Goal: Task Accomplishment & Management: Manage account settings

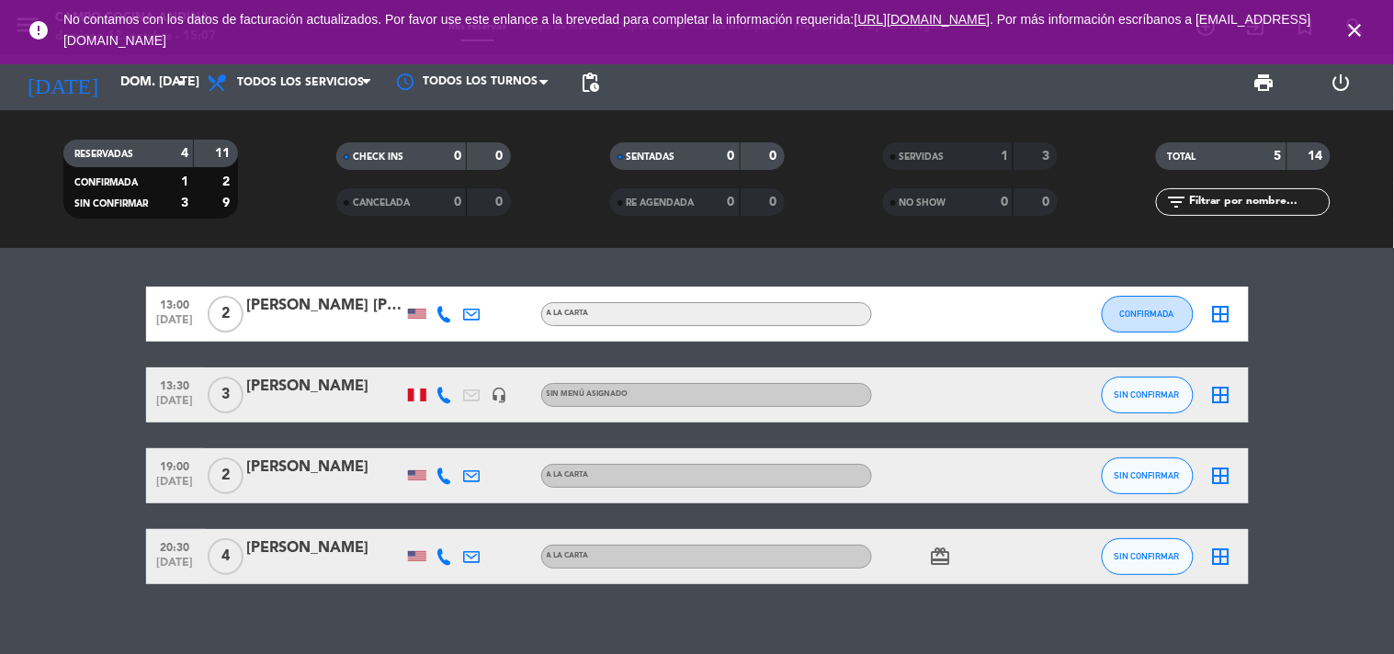
scroll to position [21, 0]
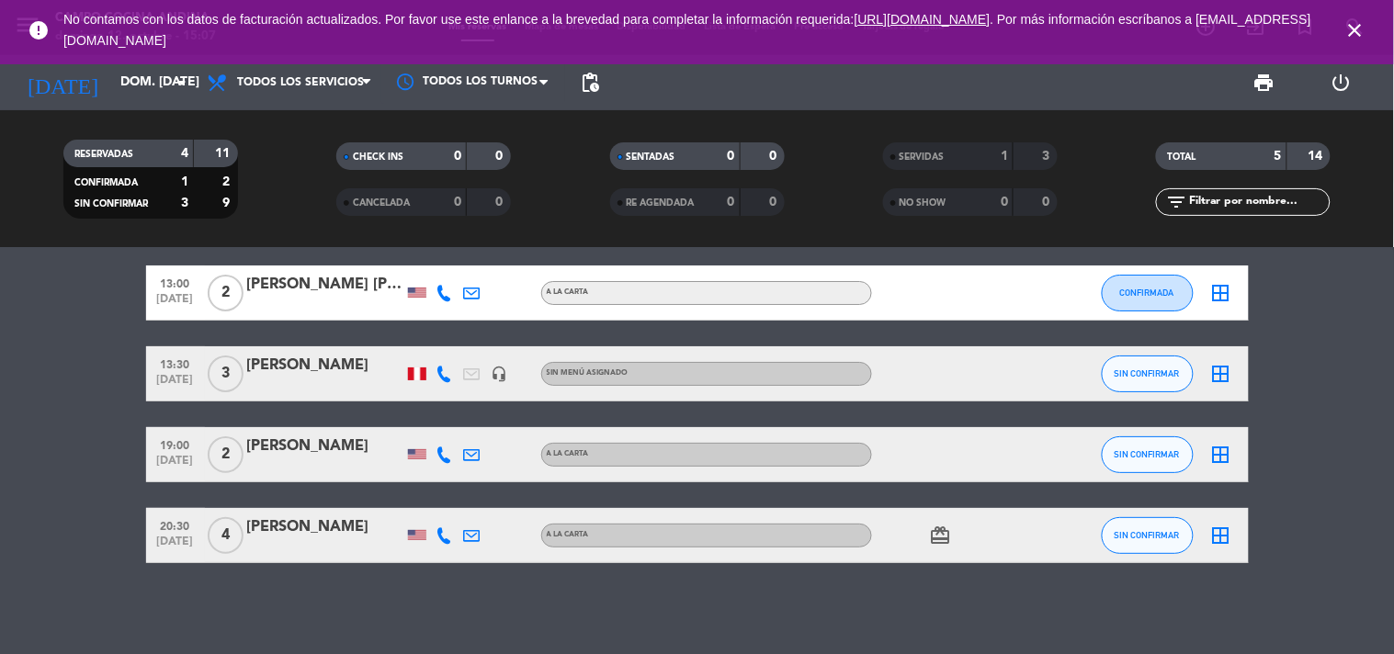
click at [1353, 15] on span "close" at bounding box center [1356, 31] width 50 height 50
click at [1355, 39] on icon "close" at bounding box center [1356, 30] width 22 height 22
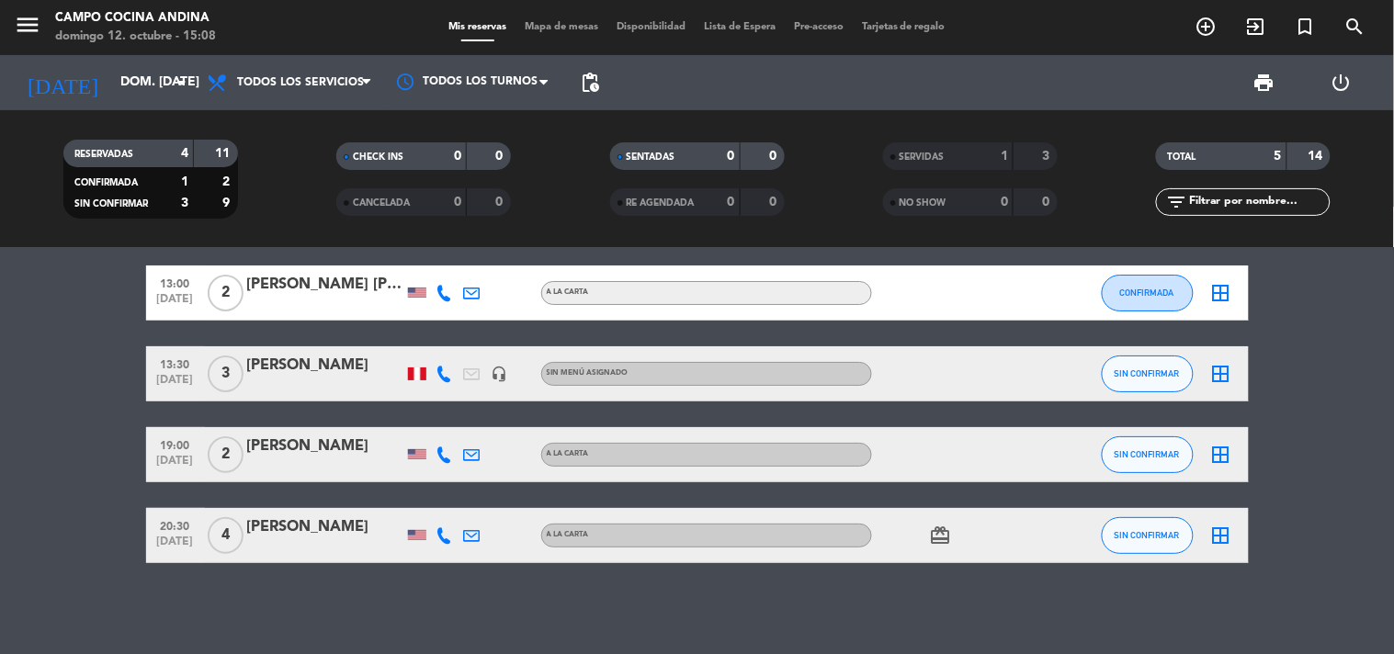
click at [1347, 303] on bookings-row "13:00 [DATE] 2 [PERSON_NAME] [PERSON_NAME] CONFIRMADA border_all 13:30 [DATE] 3…" at bounding box center [697, 415] width 1394 height 298
click at [306, 577] on div "13:00 [DATE] 2 [PERSON_NAME] [PERSON_NAME] CONFIRMADA border_all 13:30 [DATE] 3…" at bounding box center [697, 451] width 1394 height 406
click at [158, 74] on input "dom. [DATE]" at bounding box center [198, 82] width 175 height 33
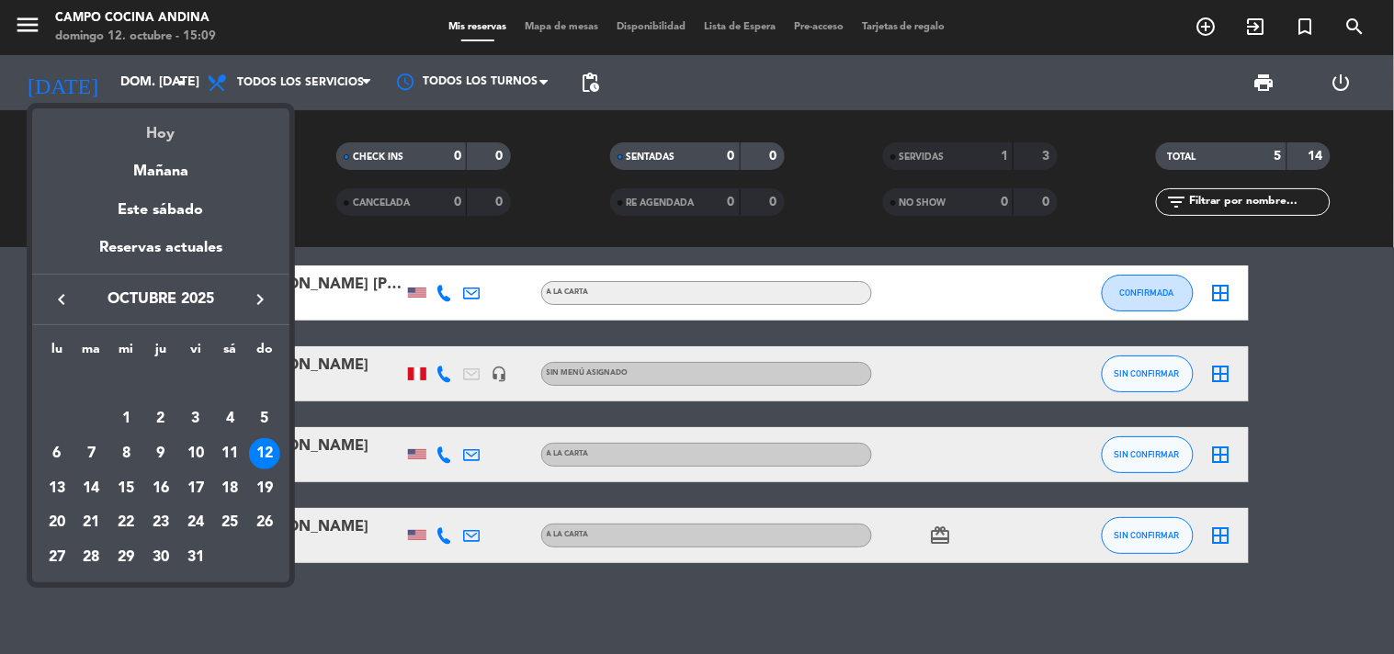
click at [153, 143] on div "Hoy" at bounding box center [160, 127] width 257 height 38
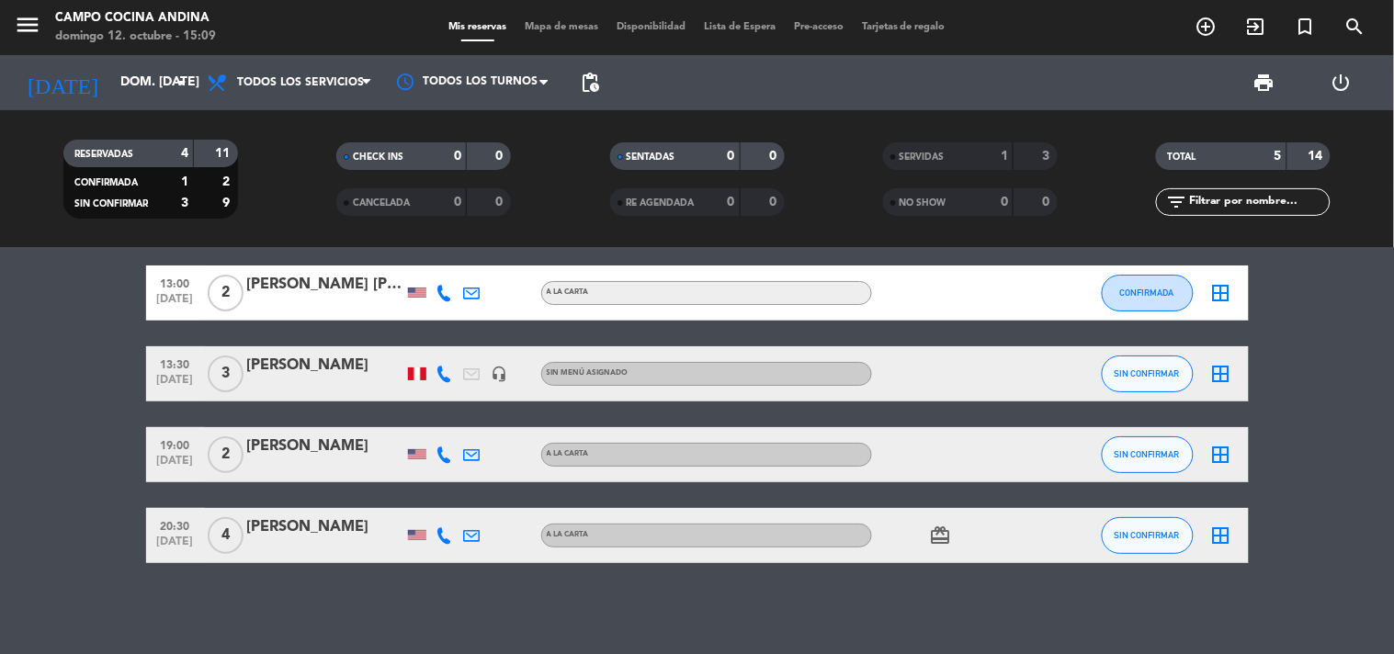
click at [118, 314] on bookings-row "13:00 [DATE] 2 [PERSON_NAME] [PERSON_NAME] CONFIRMADA border_all 13:30 [DATE] 3…" at bounding box center [697, 415] width 1394 height 298
click at [373, 626] on div "13:00 [DATE] 2 [PERSON_NAME] [PERSON_NAME] CONFIRMADA border_all 13:30 [DATE] 3…" at bounding box center [697, 451] width 1394 height 406
click at [333, 85] on span "Todos los servicios" at bounding box center [300, 82] width 127 height 13
click at [320, 136] on div "menu Campo Cocina [PERSON_NAME] 12. octubre - 15:09 Mis reservas Mapa de mesas …" at bounding box center [697, 124] width 1394 height 248
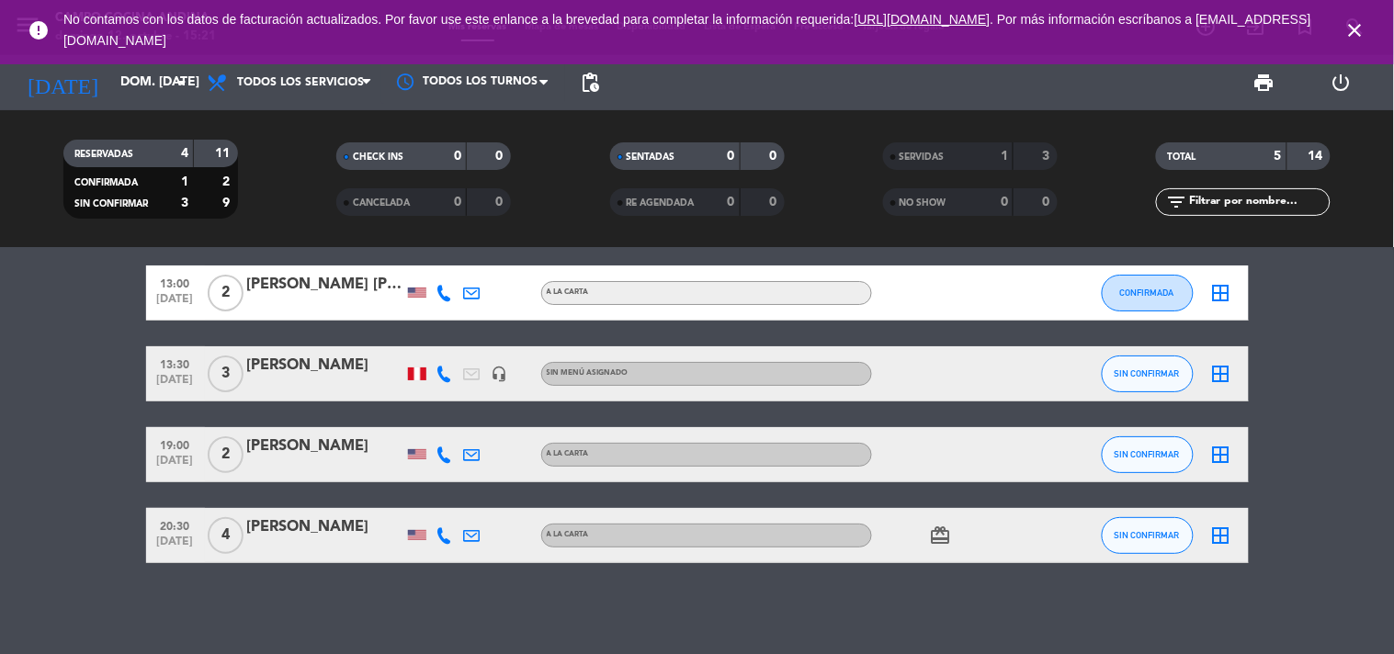
click at [1360, 31] on icon "close" at bounding box center [1356, 30] width 22 height 22
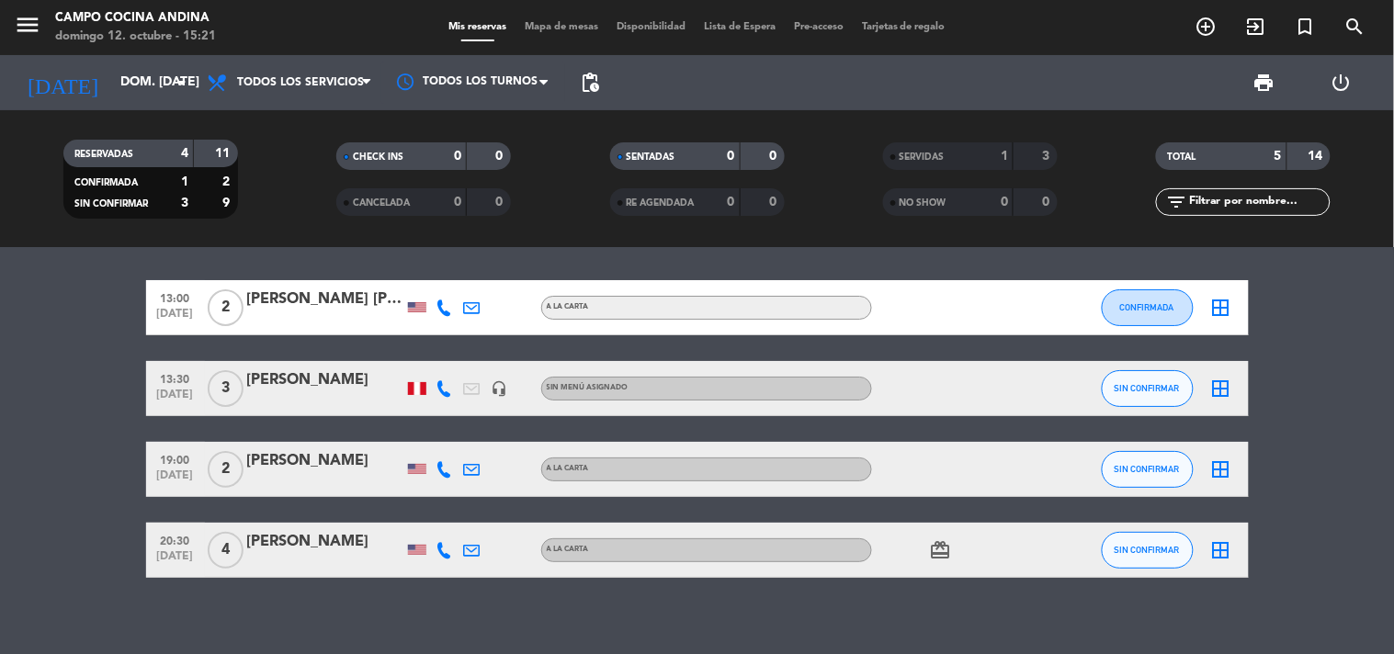
scroll to position [0, 0]
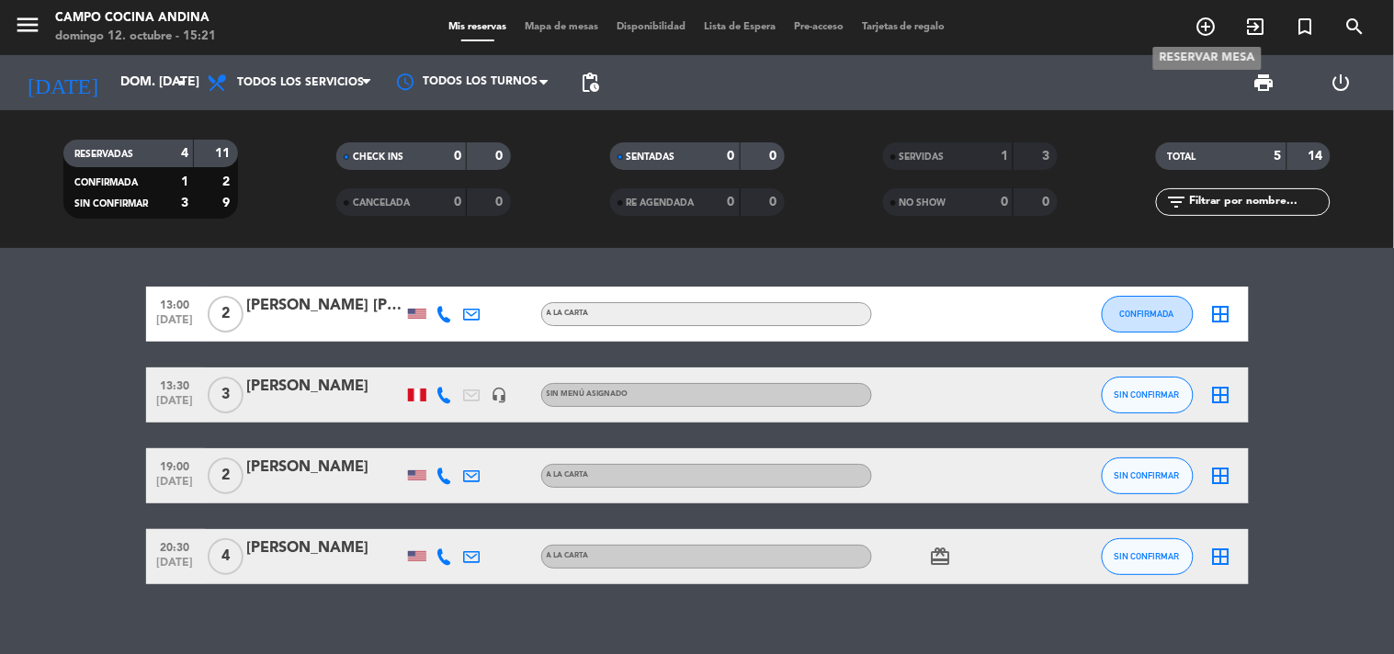
click at [1206, 29] on icon "add_circle_outline" at bounding box center [1207, 27] width 22 height 22
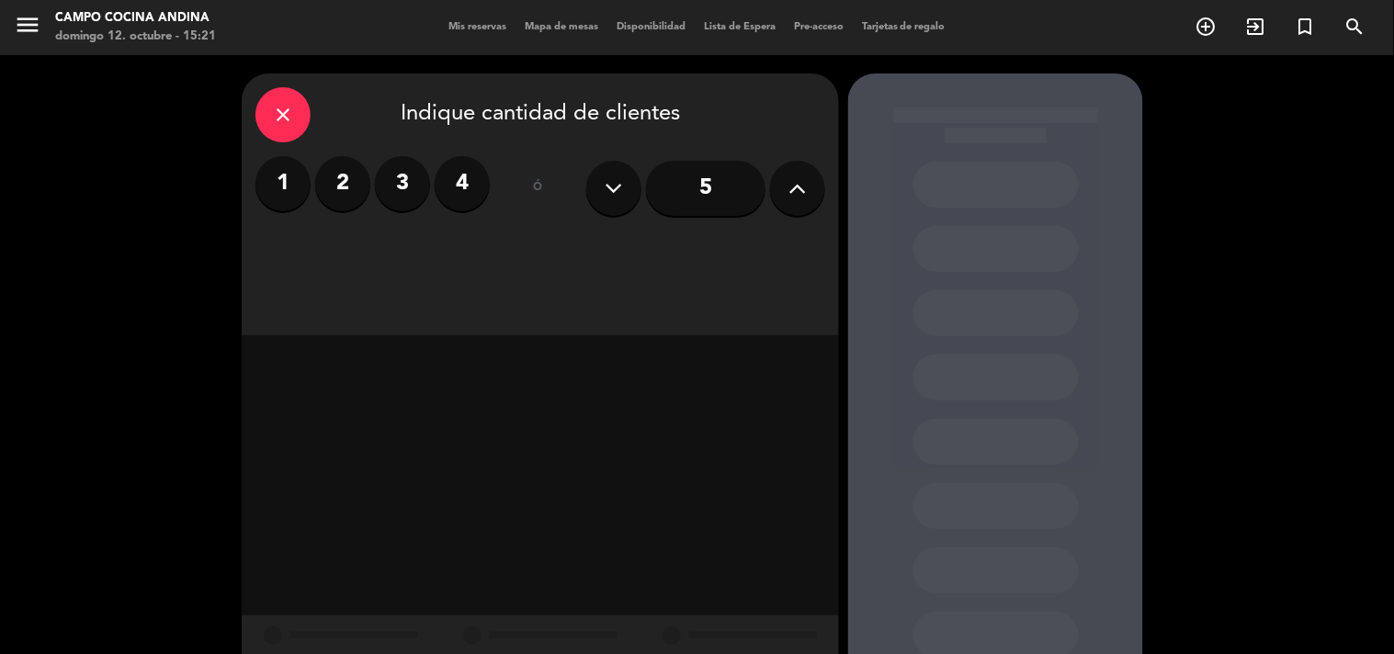
click at [323, 173] on label "2" at bounding box center [342, 183] width 55 height 55
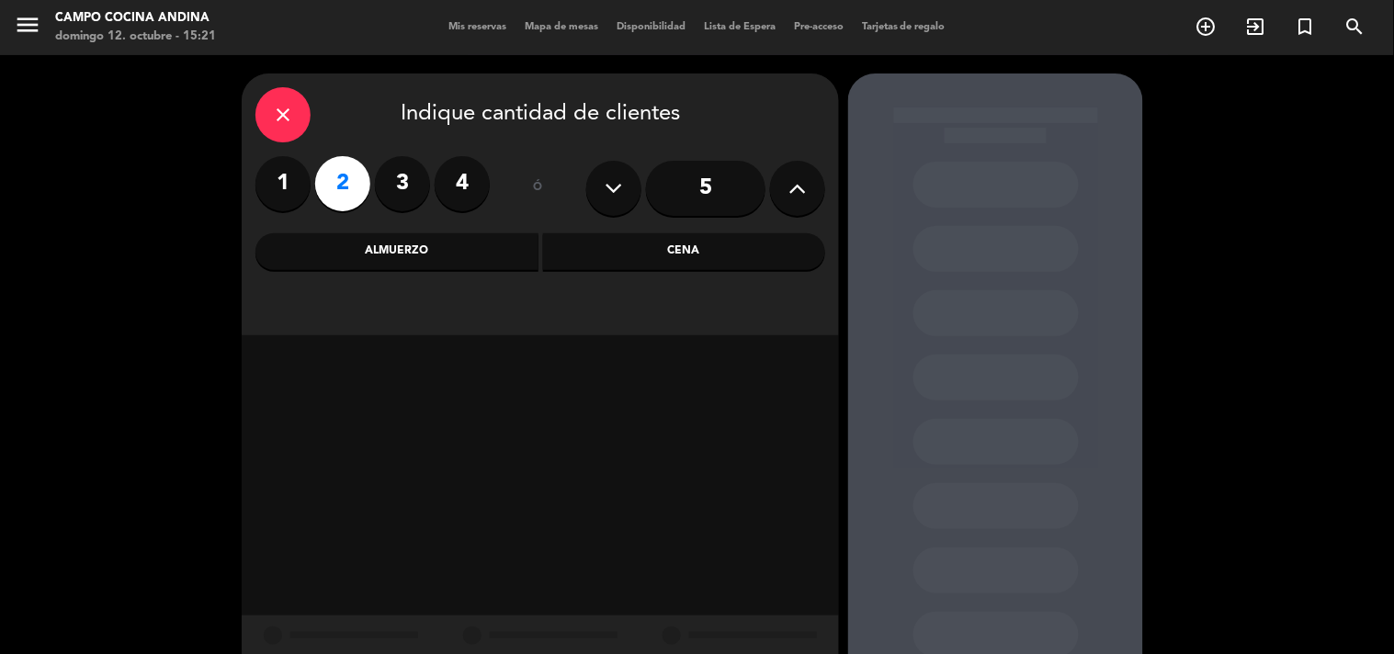
click at [691, 235] on div "Cena" at bounding box center [684, 251] width 283 height 37
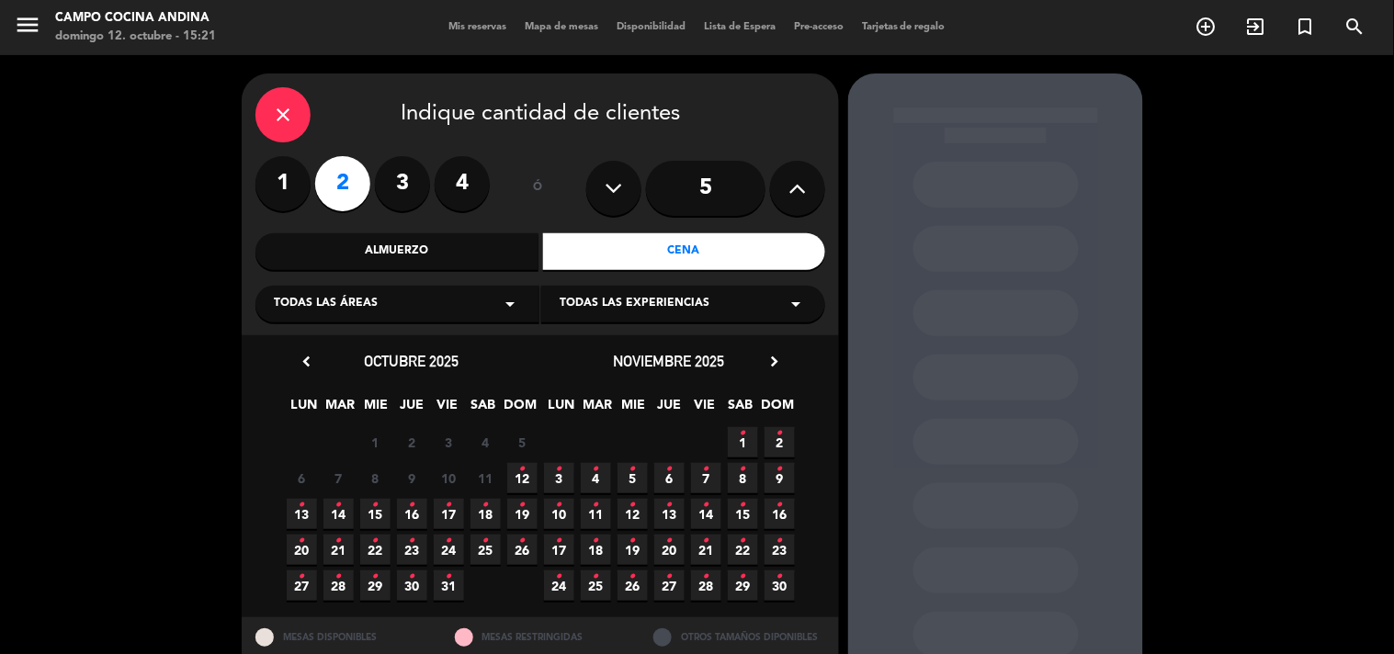
click at [525, 471] on icon "•" at bounding box center [522, 469] width 6 height 29
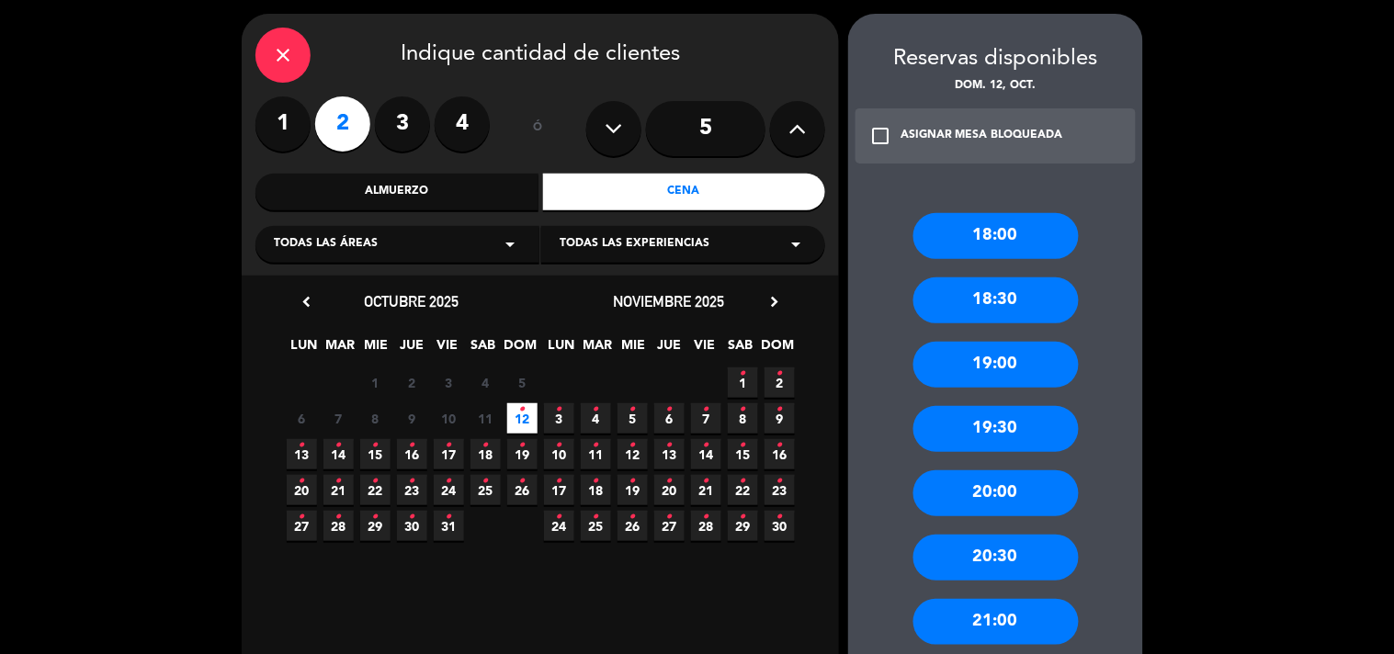
click at [1018, 419] on div "19:30" at bounding box center [996, 429] width 165 height 46
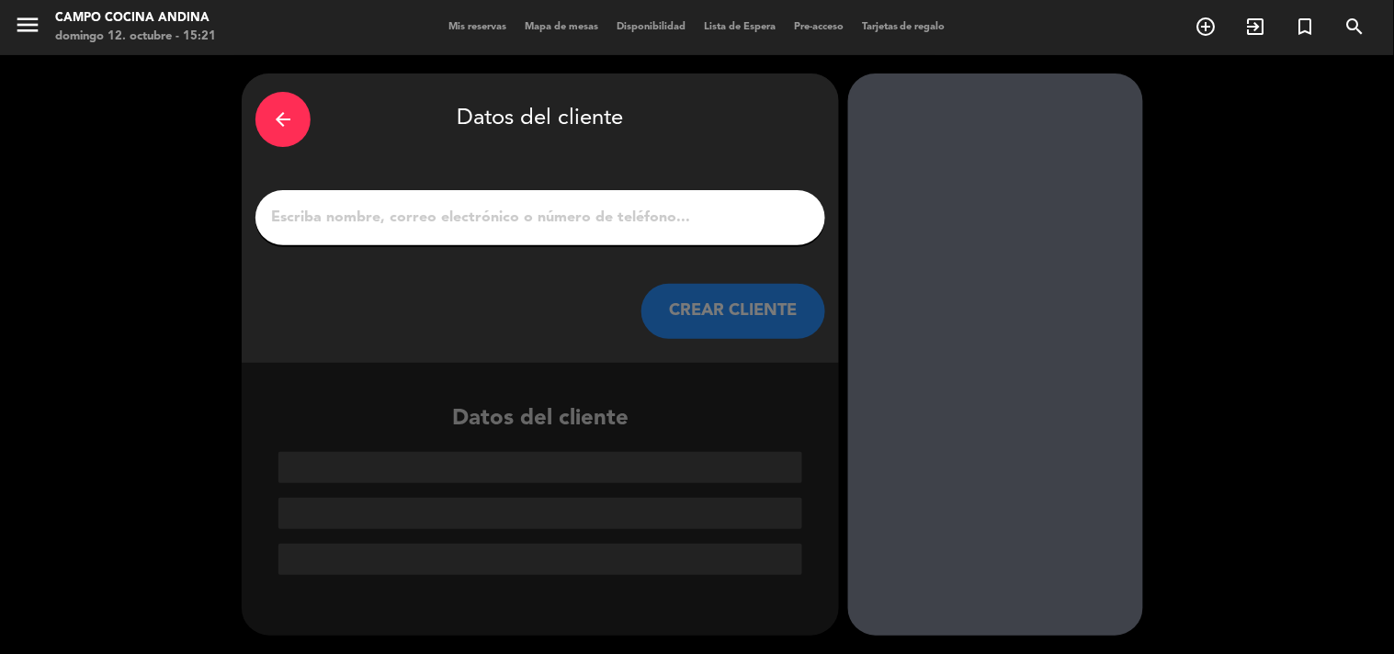
scroll to position [0, 0]
click at [601, 235] on div at bounding box center [540, 217] width 570 height 55
drag, startPoint x: 592, startPoint y: 228, endPoint x: 566, endPoint y: 218, distance: 27.6
click at [579, 223] on input "1" at bounding box center [540, 218] width 542 height 26
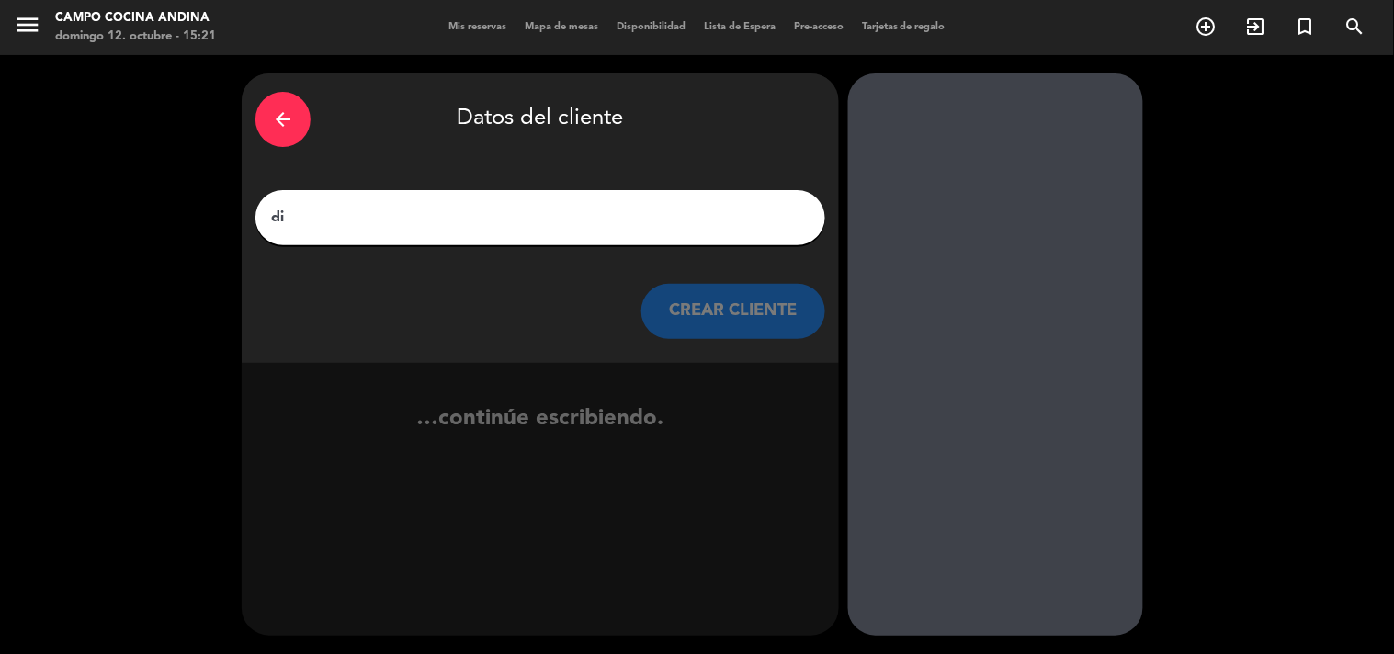
type input "d"
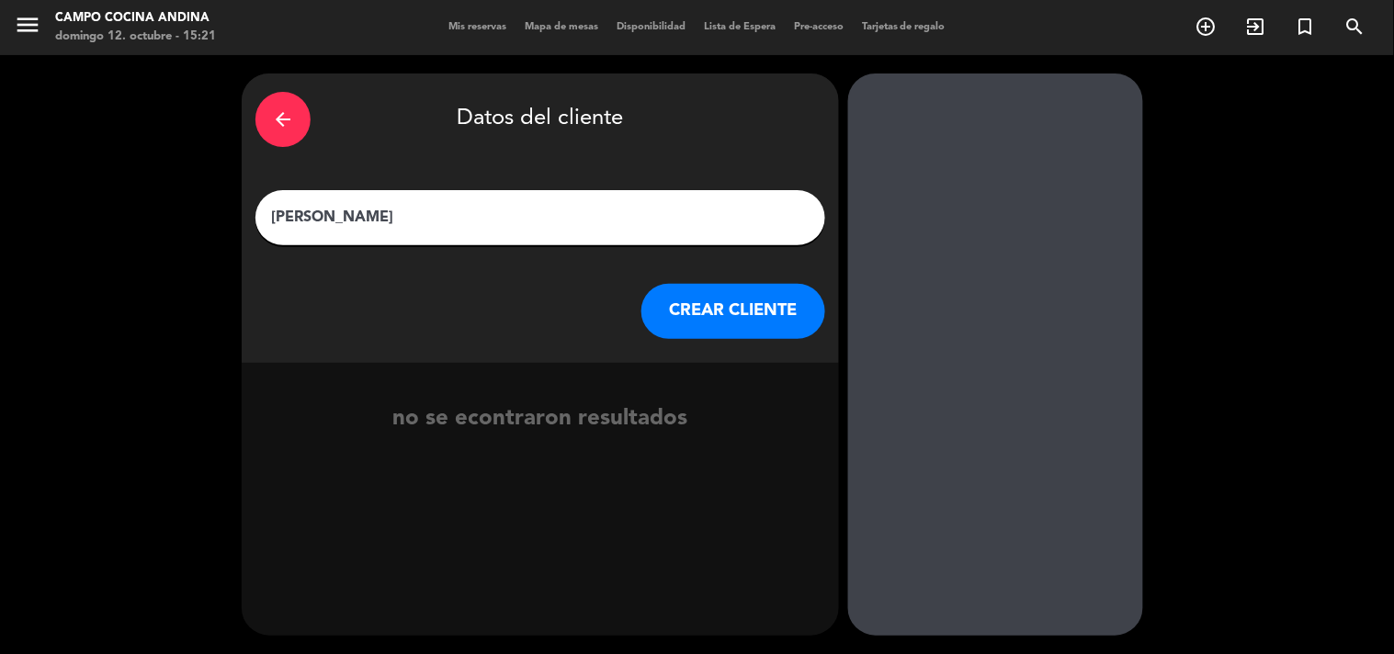
type input "[PERSON_NAME]"
click at [715, 295] on button "CREAR CLIENTE" at bounding box center [734, 311] width 184 height 55
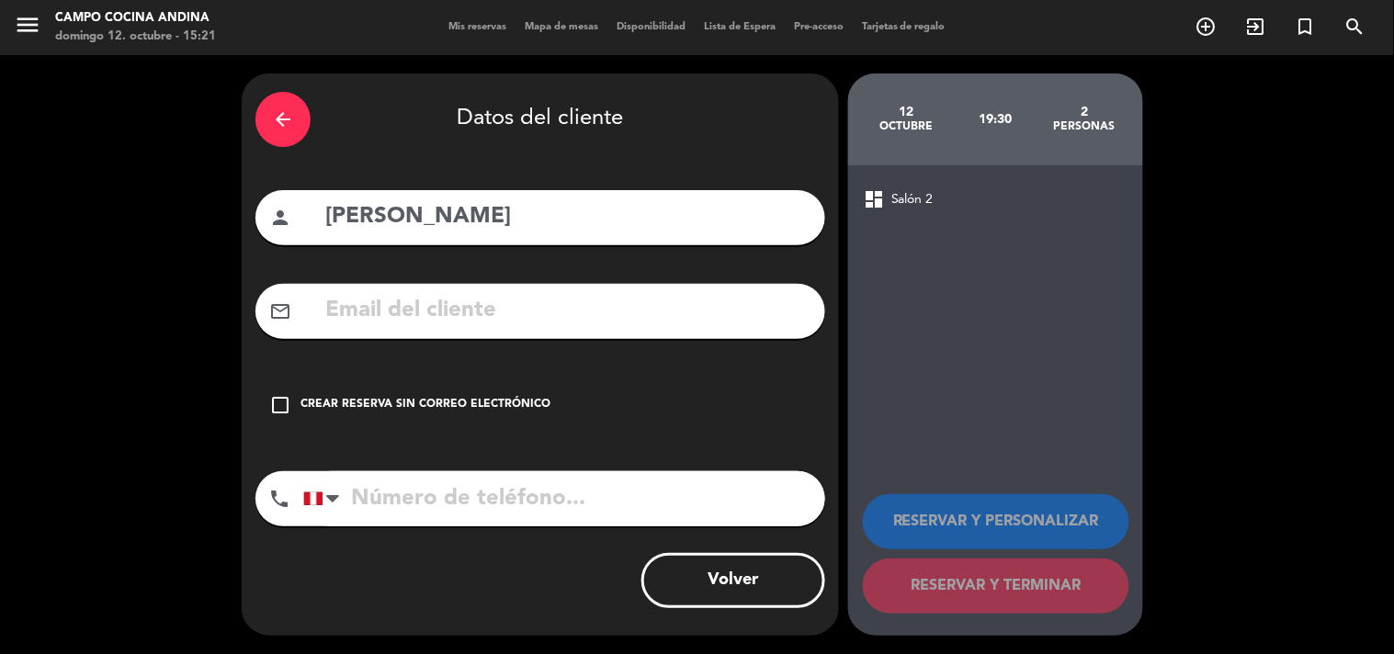
click at [573, 290] on div "mail_outline" at bounding box center [540, 311] width 570 height 55
click at [365, 301] on input "text" at bounding box center [568, 311] width 488 height 38
type input "T"
type input "t"
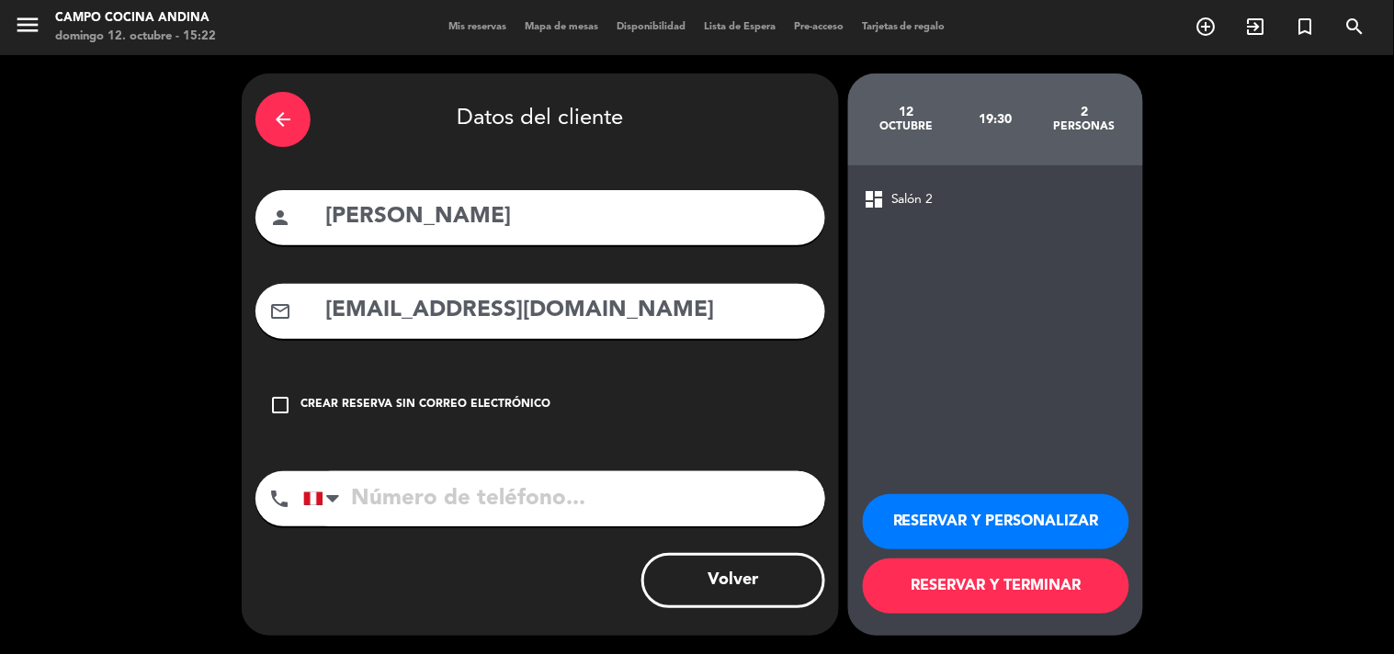
type input "[EMAIL_ADDRESS][DOMAIN_NAME]"
click at [582, 481] on input "tel" at bounding box center [564, 498] width 522 height 55
click at [1043, 583] on button "RESERVAR Y TERMINAR" at bounding box center [996, 586] width 267 height 55
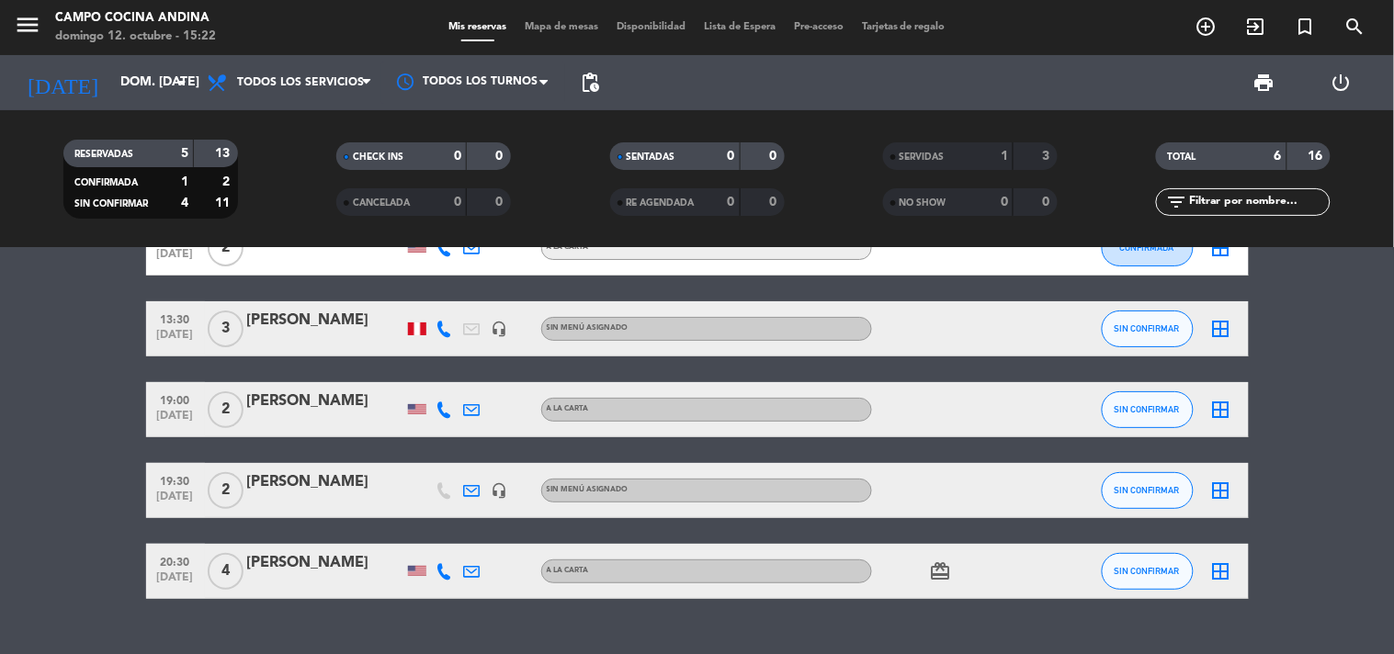
scroll to position [102, 0]
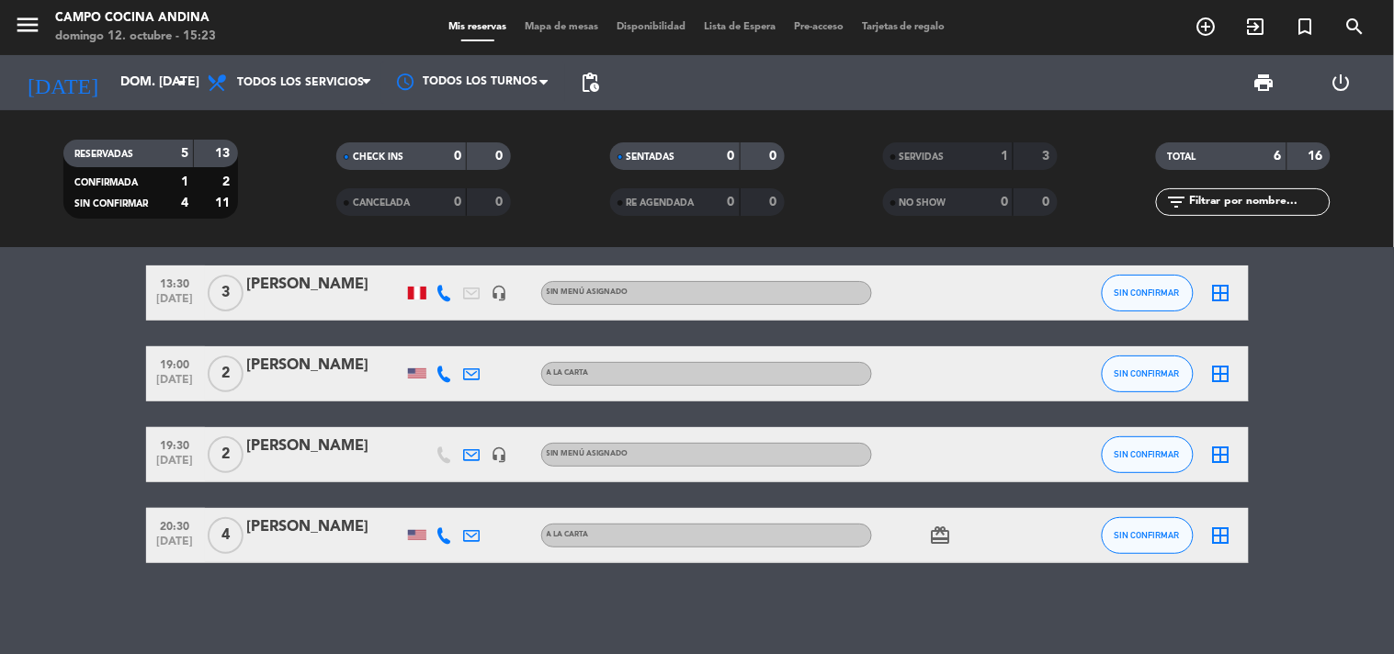
click at [78, 441] on bookings-row "13:00 [DATE] 2 [PERSON_NAME] [PERSON_NAME] CONFIRMADA border_all 13:30 [DATE] 3…" at bounding box center [697, 374] width 1394 height 379
click at [1144, 288] on span "SIN CONFIRMAR" at bounding box center [1147, 293] width 65 height 10
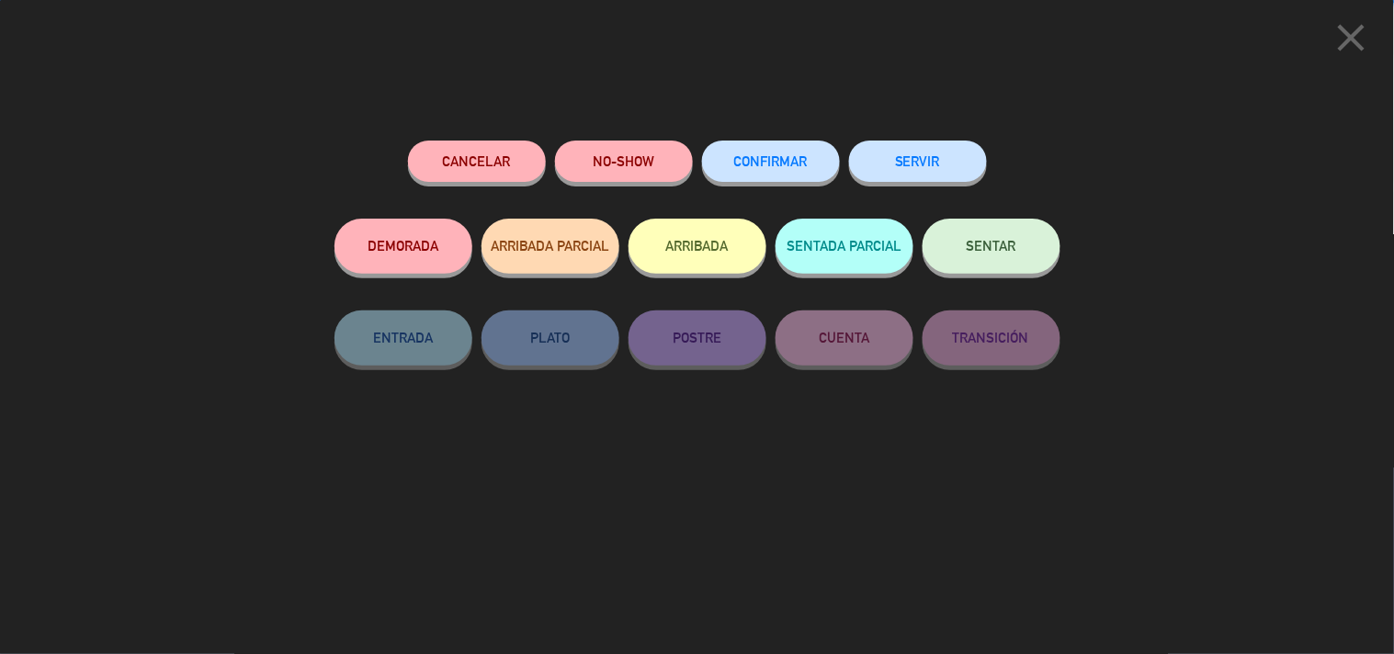
click at [965, 175] on button "SERVIR" at bounding box center [918, 161] width 138 height 41
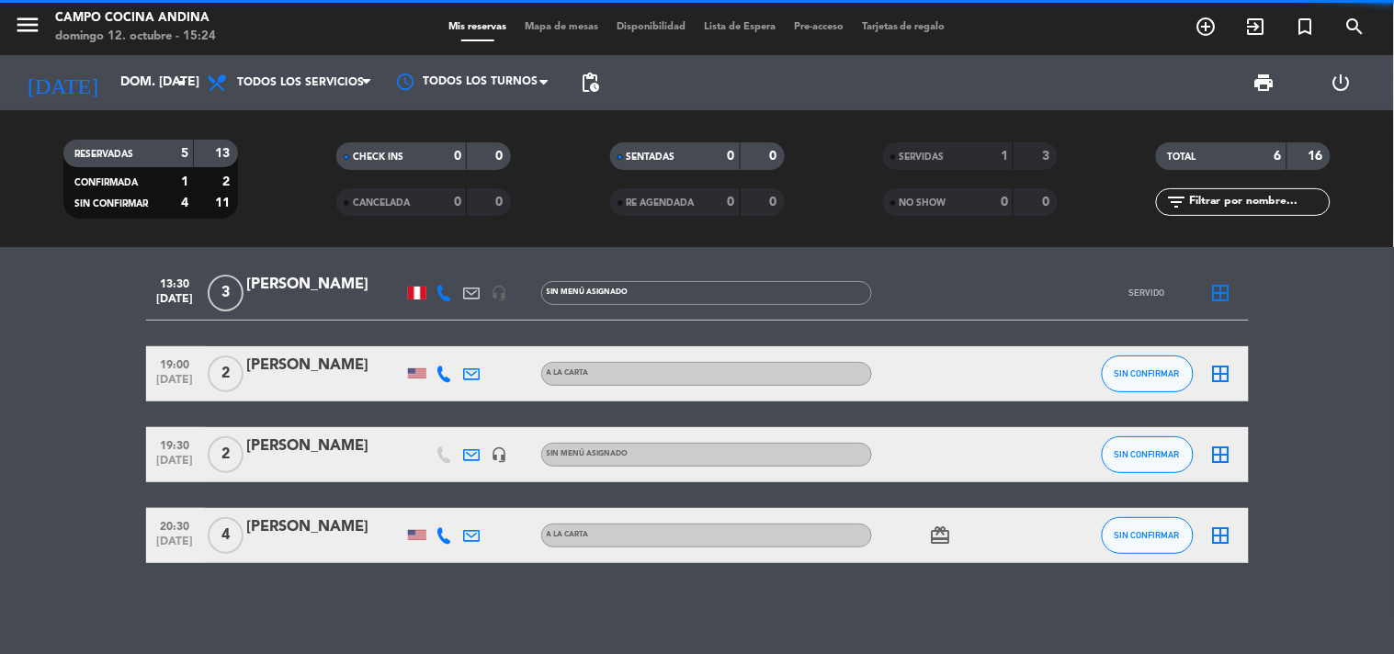
scroll to position [21, 0]
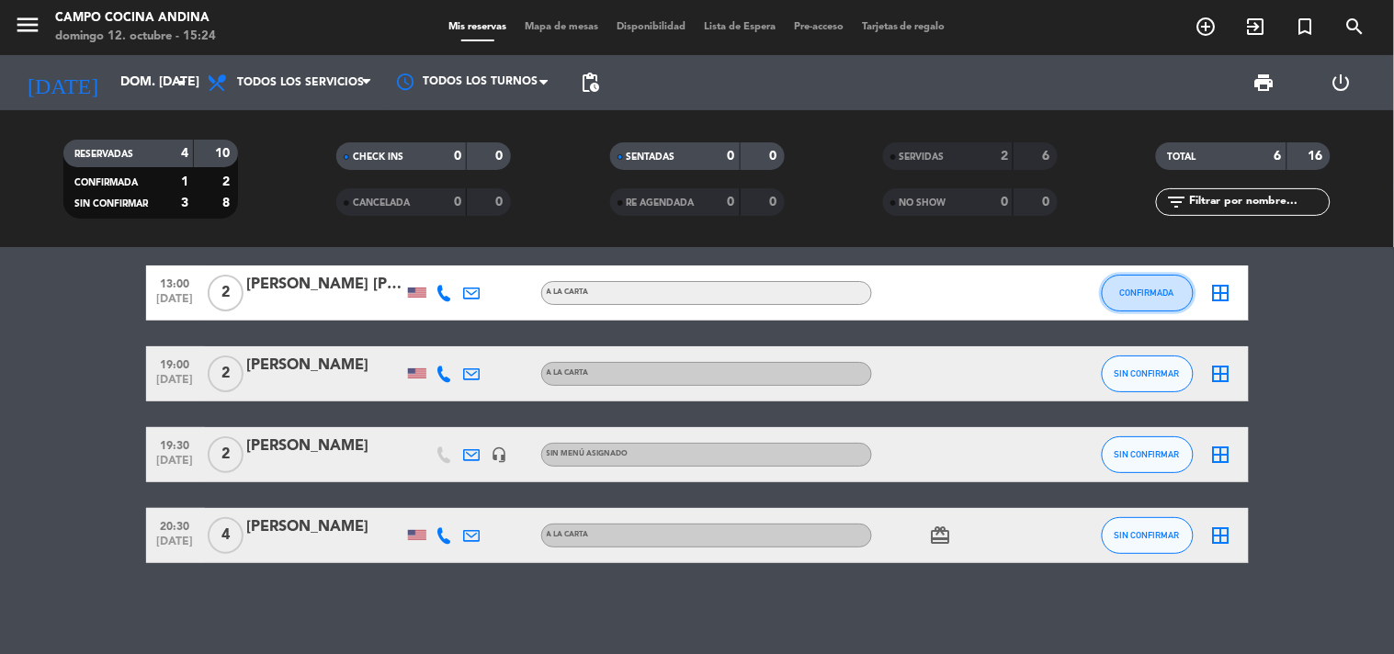
click at [1149, 301] on button "CONFIRMADA" at bounding box center [1148, 293] width 92 height 37
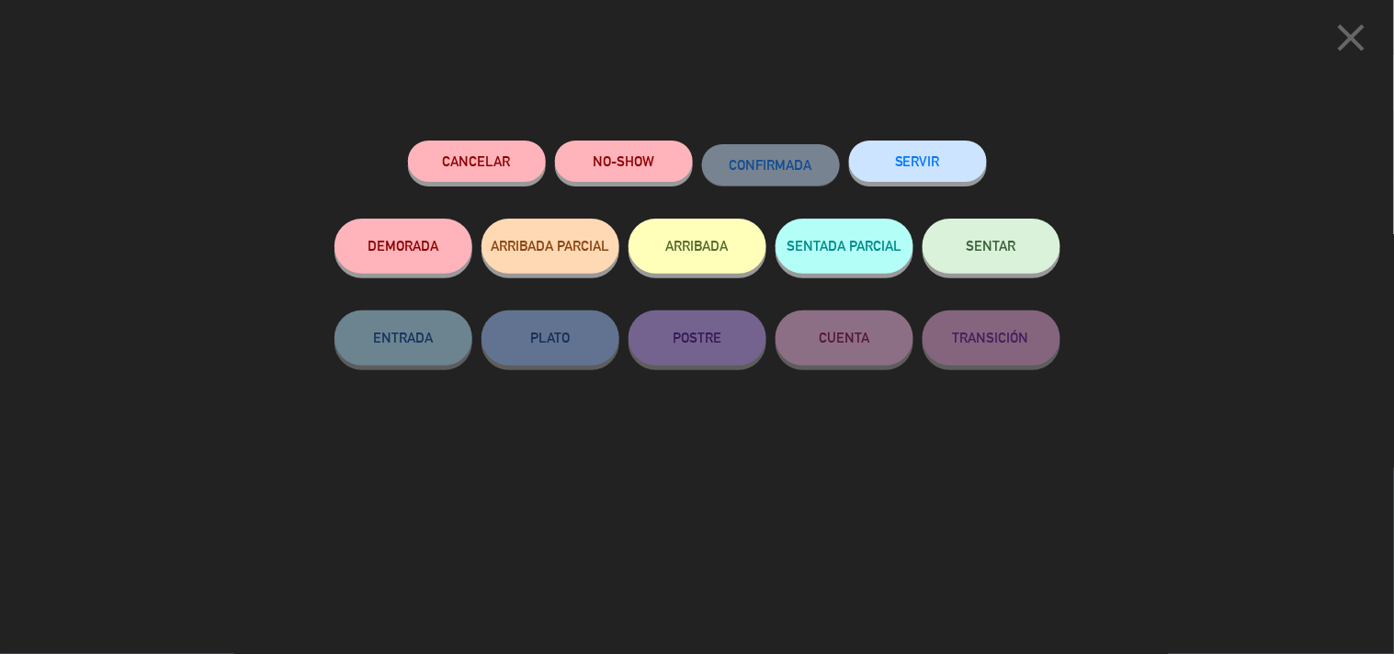
click at [915, 169] on button "SERVIR" at bounding box center [918, 161] width 138 height 41
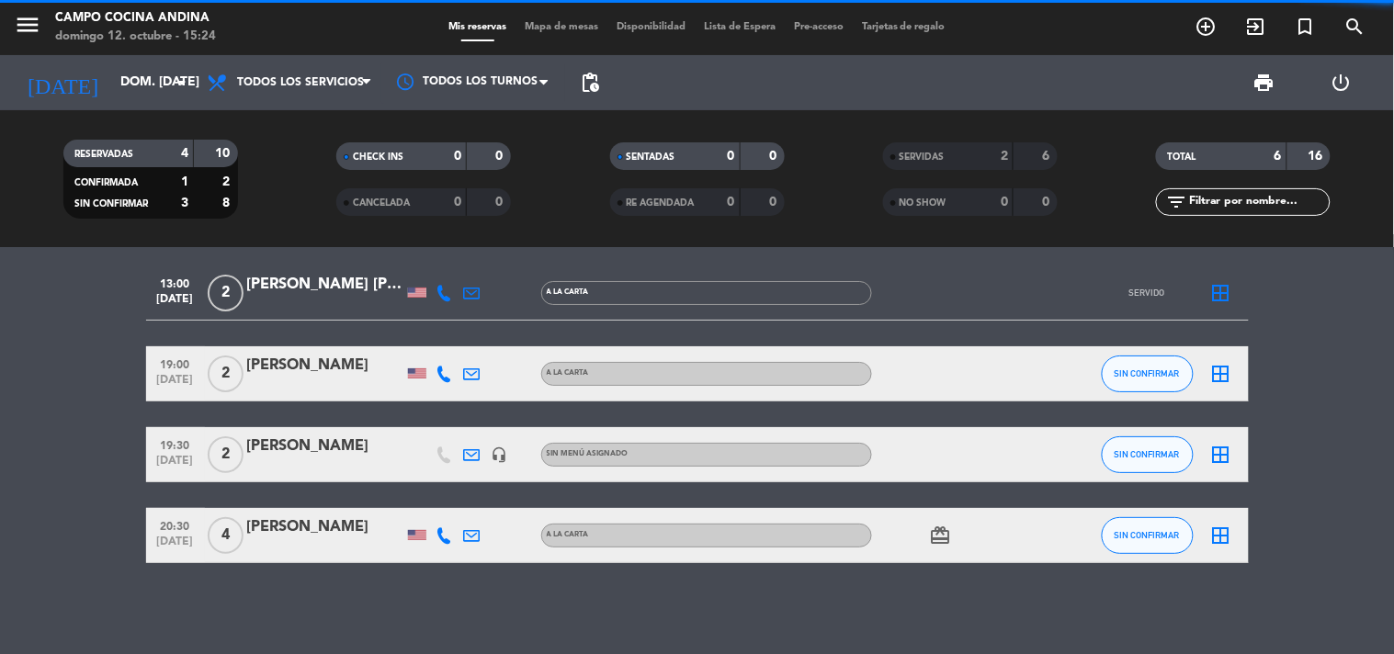
scroll to position [0, 0]
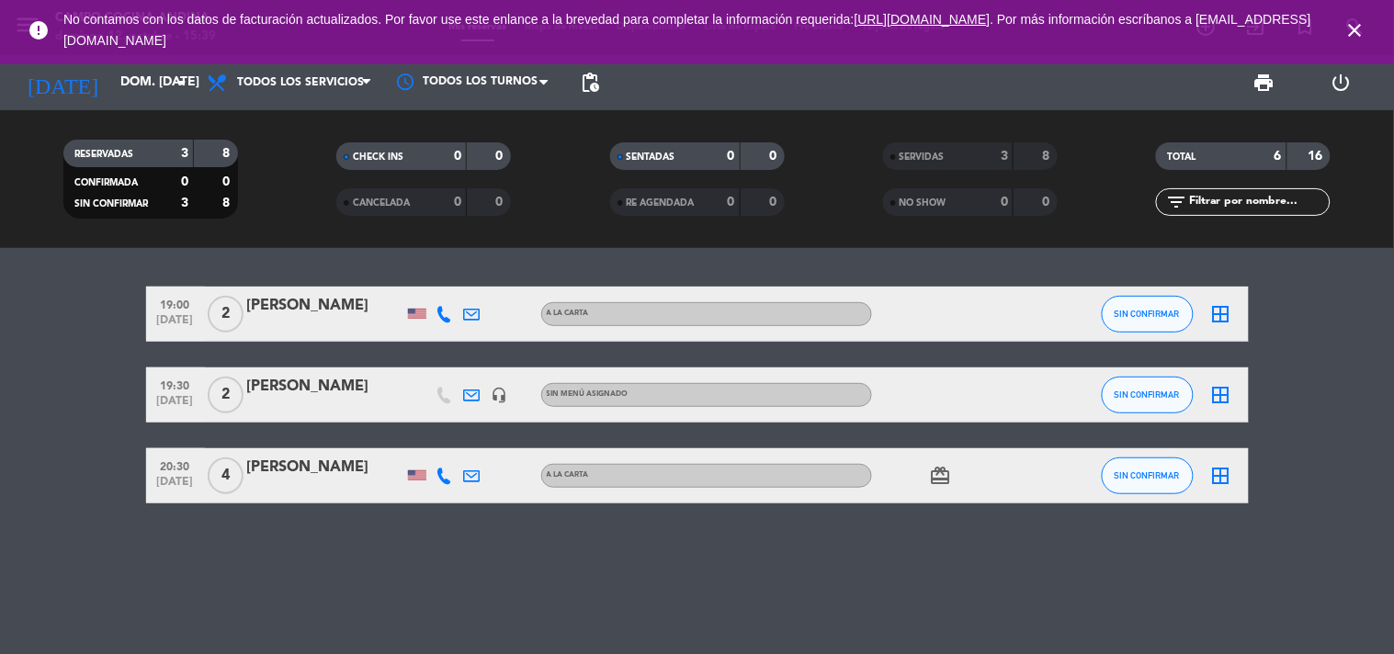
drag, startPoint x: 1256, startPoint y: 417, endPoint x: 1073, endPoint y: 694, distance: 331.6
click at [1073, 653] on html "close × Campo Cocina Andina × chrome_reader_mode Listado de Reservas account_bo…" at bounding box center [697, 327] width 1394 height 654
click at [1284, 568] on div "19:00 [DATE] 2 [PERSON_NAME] A [PERSON_NAME] SIN CONFIRMAR border_all 19:30 [DA…" at bounding box center [697, 451] width 1394 height 406
click at [935, 470] on icon "card_giftcard" at bounding box center [941, 476] width 22 height 22
